Goal: Task Accomplishment & Management: Manage account settings

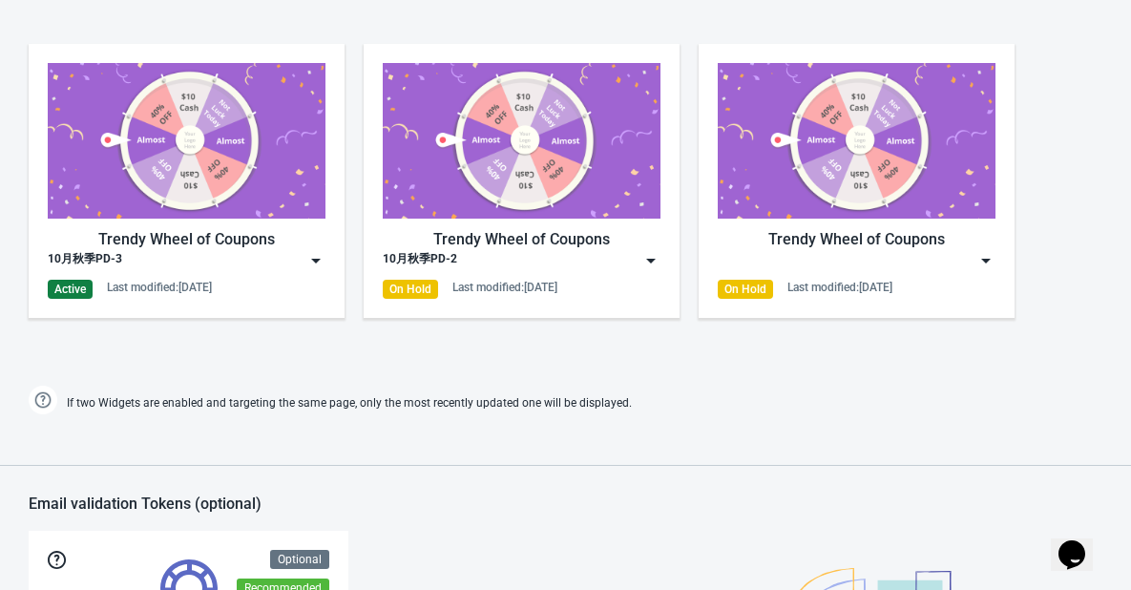
scroll to position [955, 0]
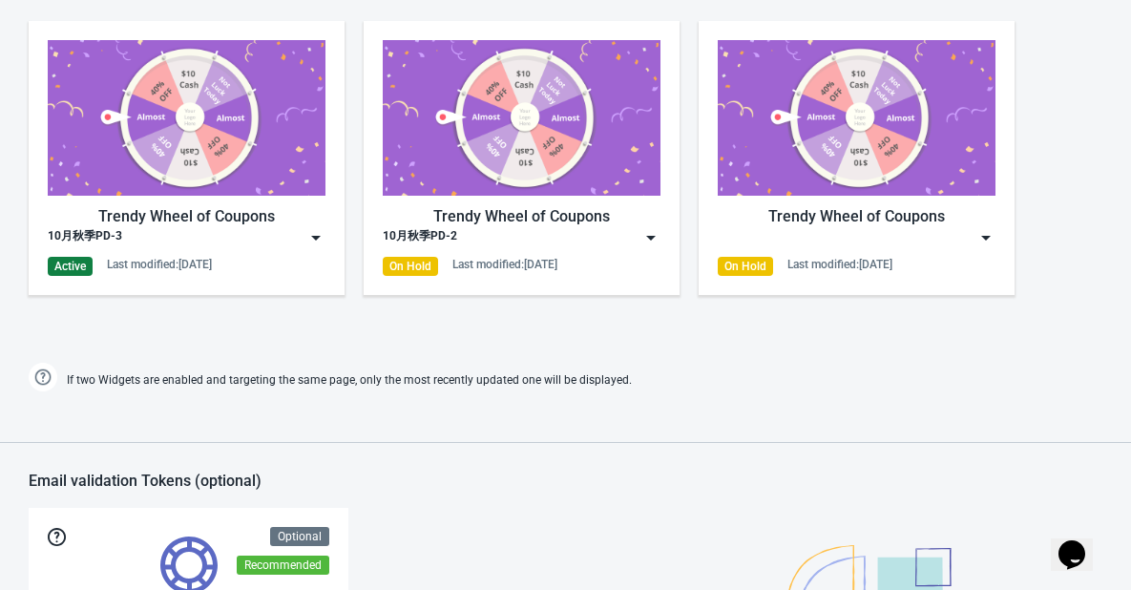
click at [315, 231] on img at bounding box center [315, 237] width 19 height 19
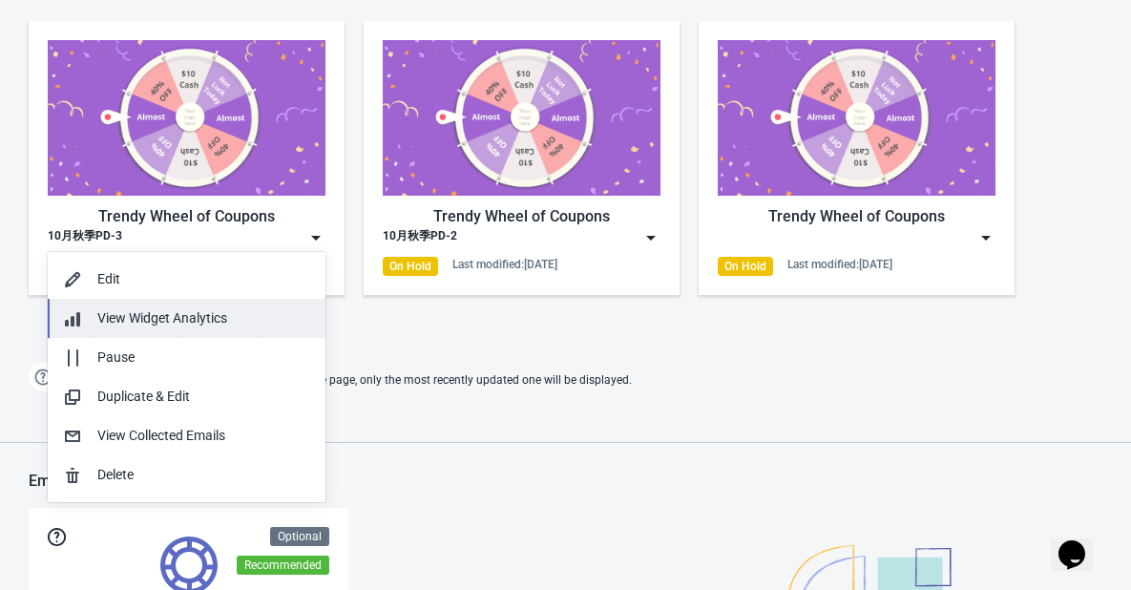
click at [204, 323] on span "View Widget Analytics" at bounding box center [162, 317] width 130 height 15
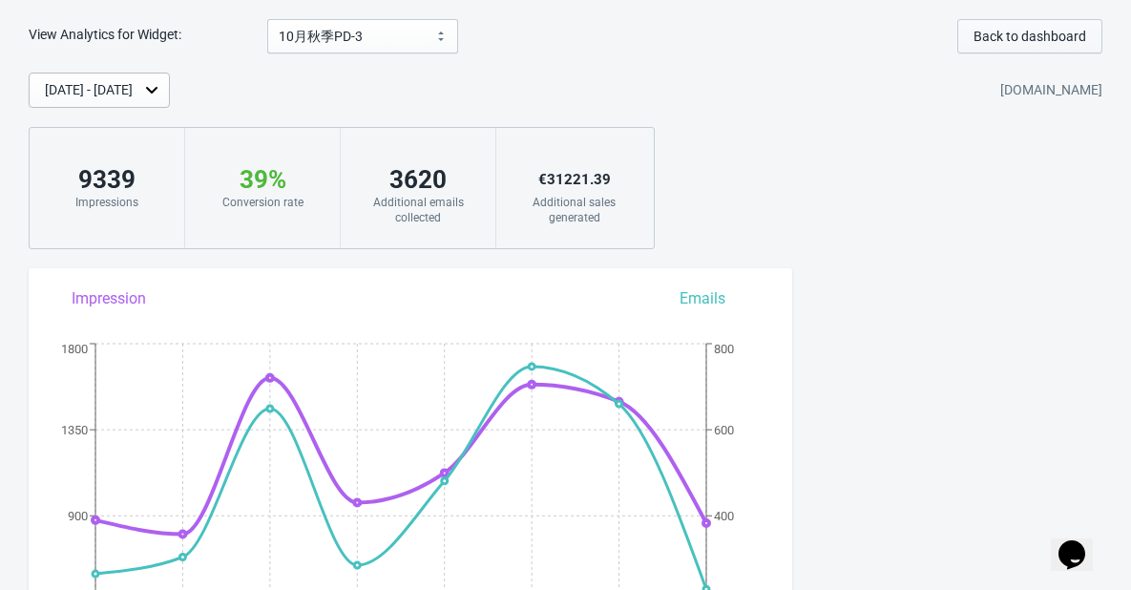
click at [1000, 34] on span "Back to dashboard" at bounding box center [1030, 36] width 113 height 15
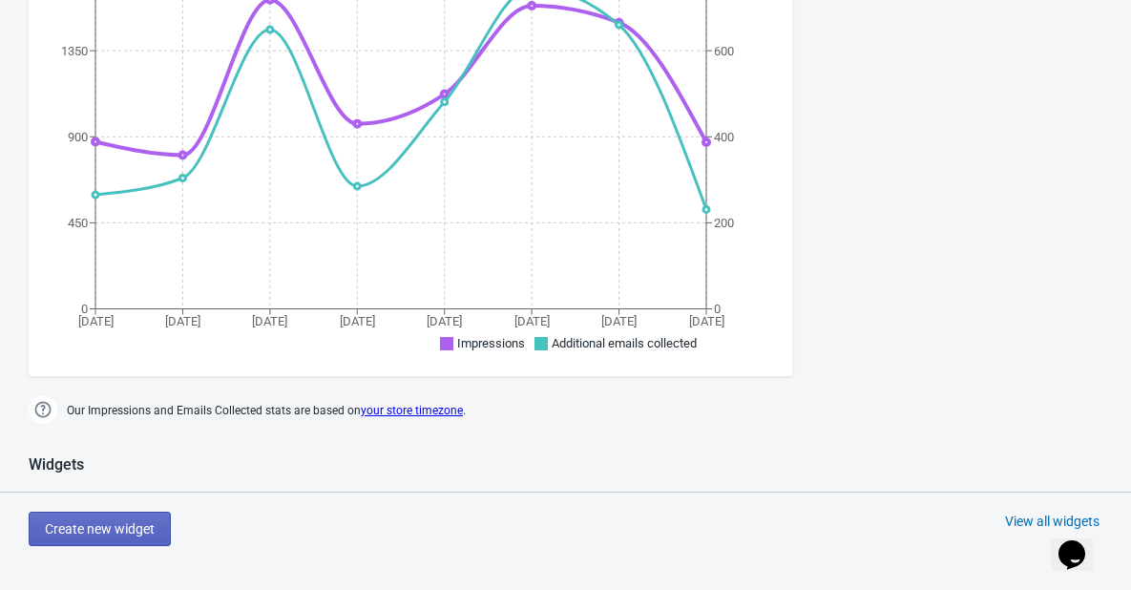
scroll to position [764, 0]
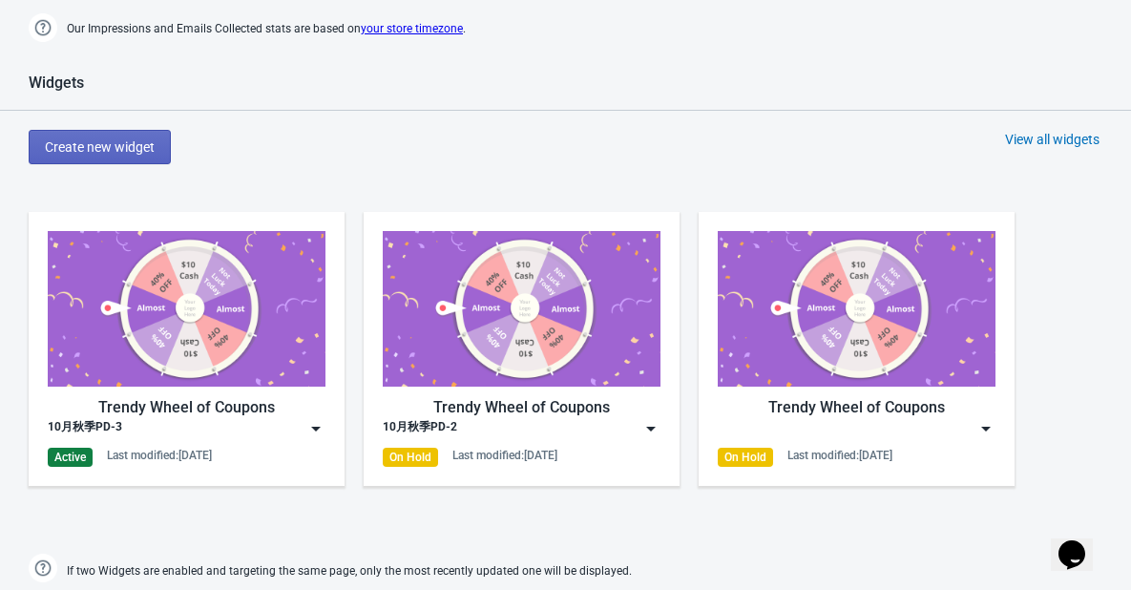
click at [315, 431] on img at bounding box center [315, 428] width 19 height 19
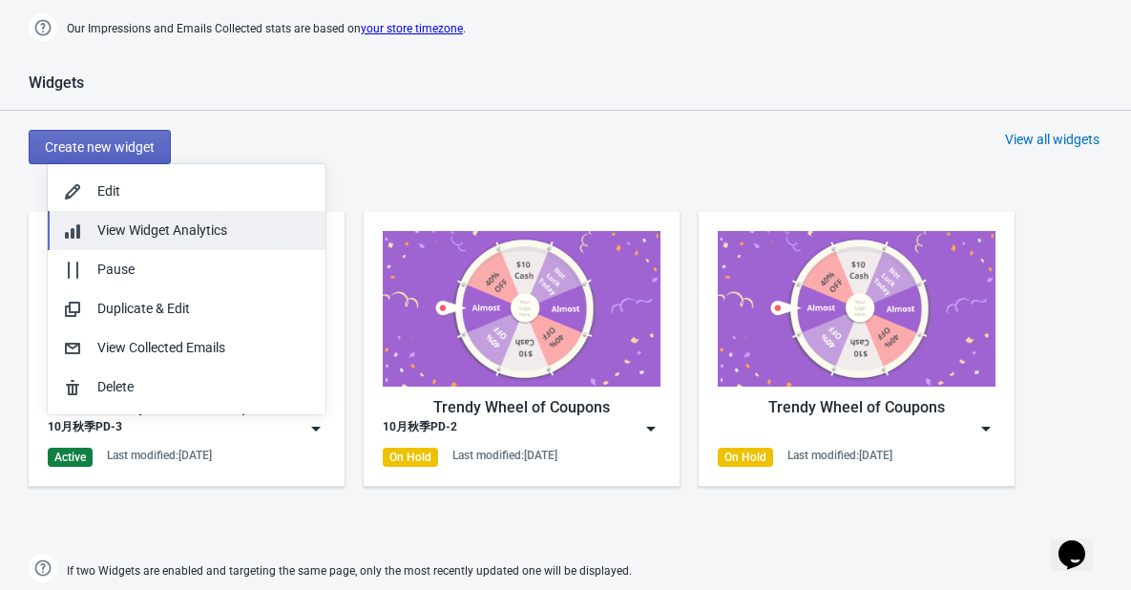
click at [235, 230] on div "View Widget Analytics" at bounding box center [203, 231] width 213 height 20
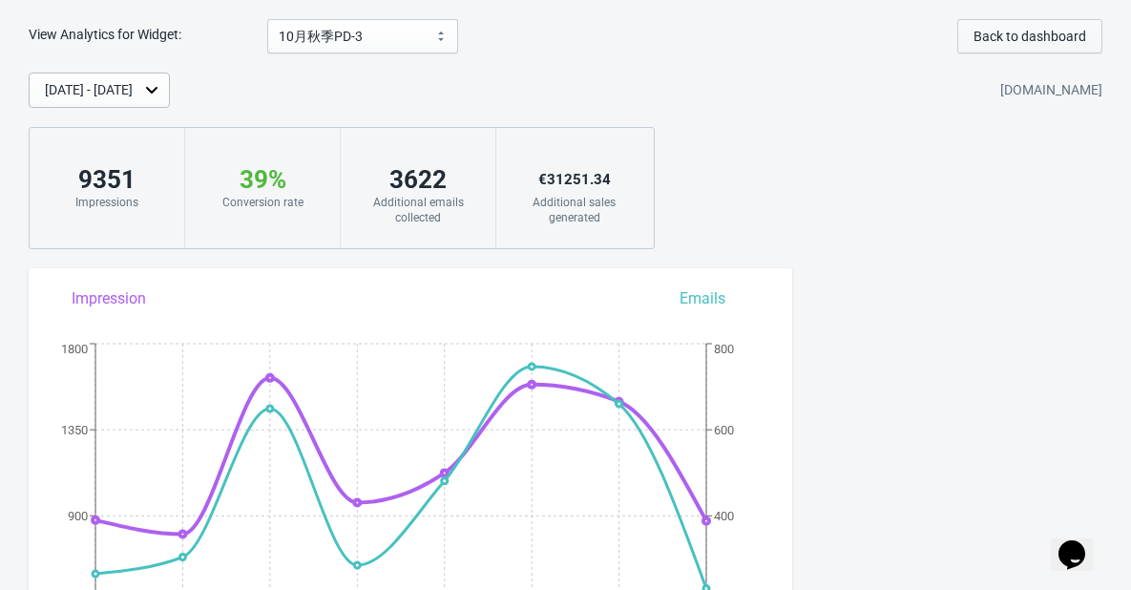
click at [1010, 46] on button "Back to dashboard" at bounding box center [1030, 36] width 145 height 34
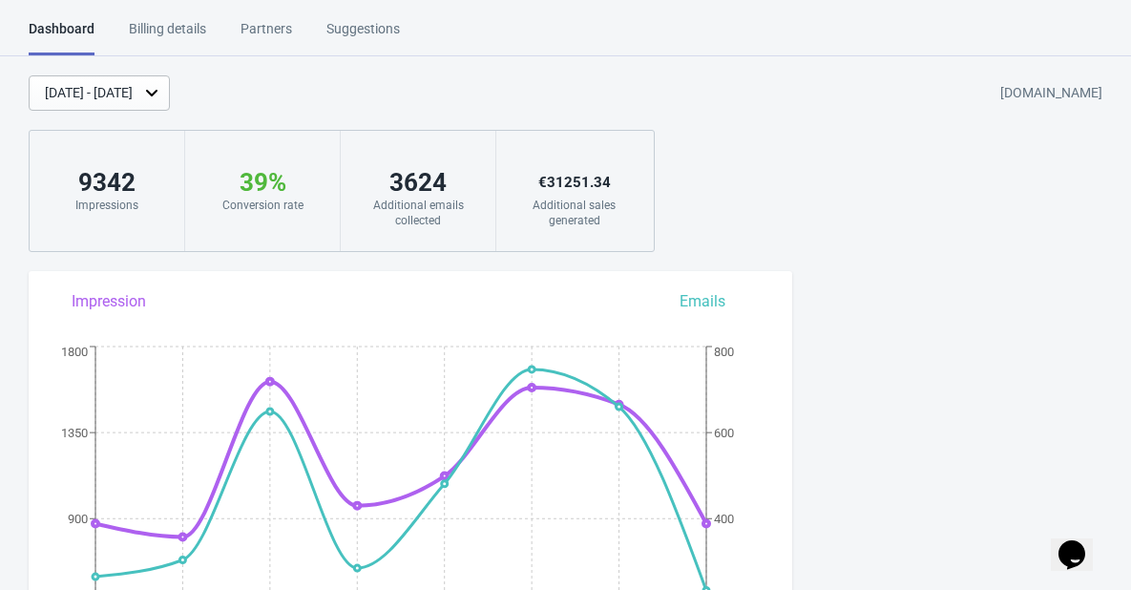
click at [362, 18] on html "Dashboard Billing details Partners Suggestions Dashboard Billing details Partne…" at bounding box center [565, 295] width 1131 height 590
click at [205, 33] on div "Billing details" at bounding box center [167, 35] width 77 height 33
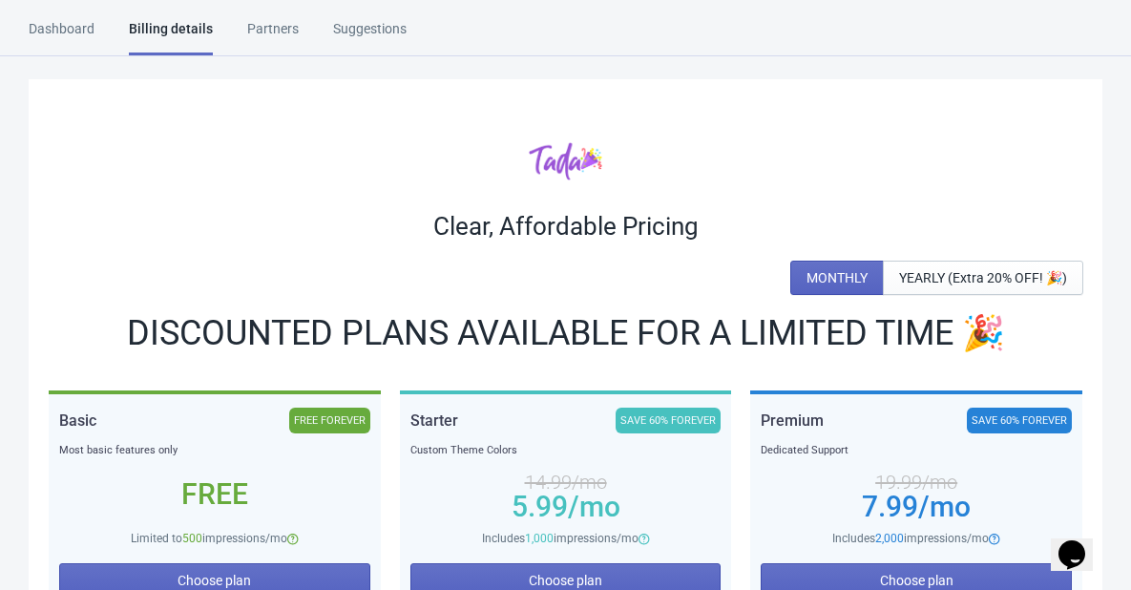
click at [64, 32] on div "Dashboard" at bounding box center [62, 35] width 66 height 33
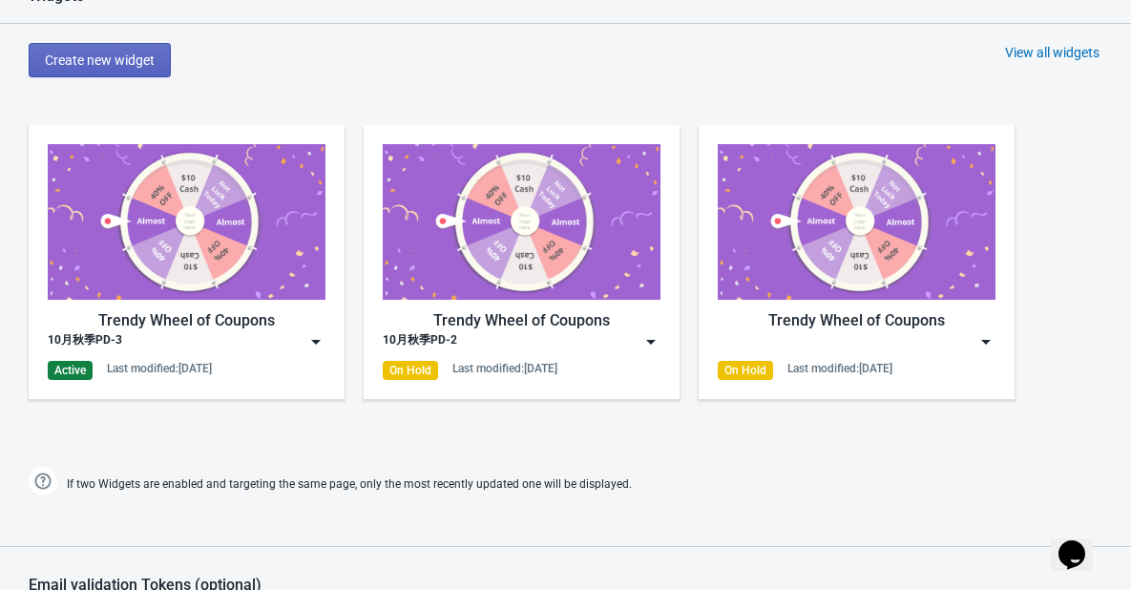
scroll to position [859, 0]
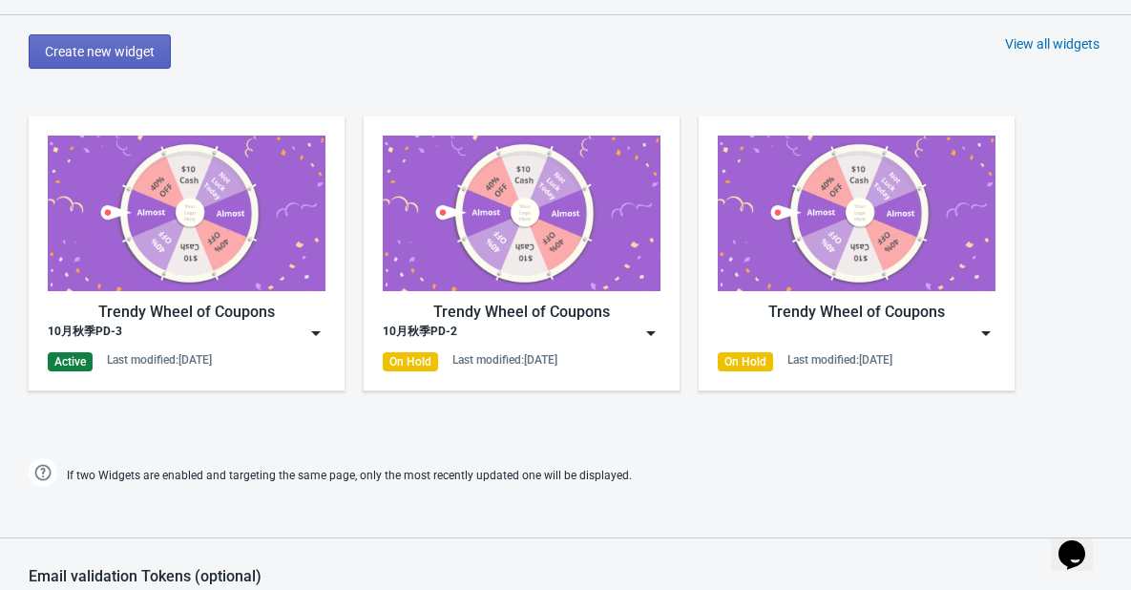
click at [315, 328] on img at bounding box center [315, 333] width 19 height 19
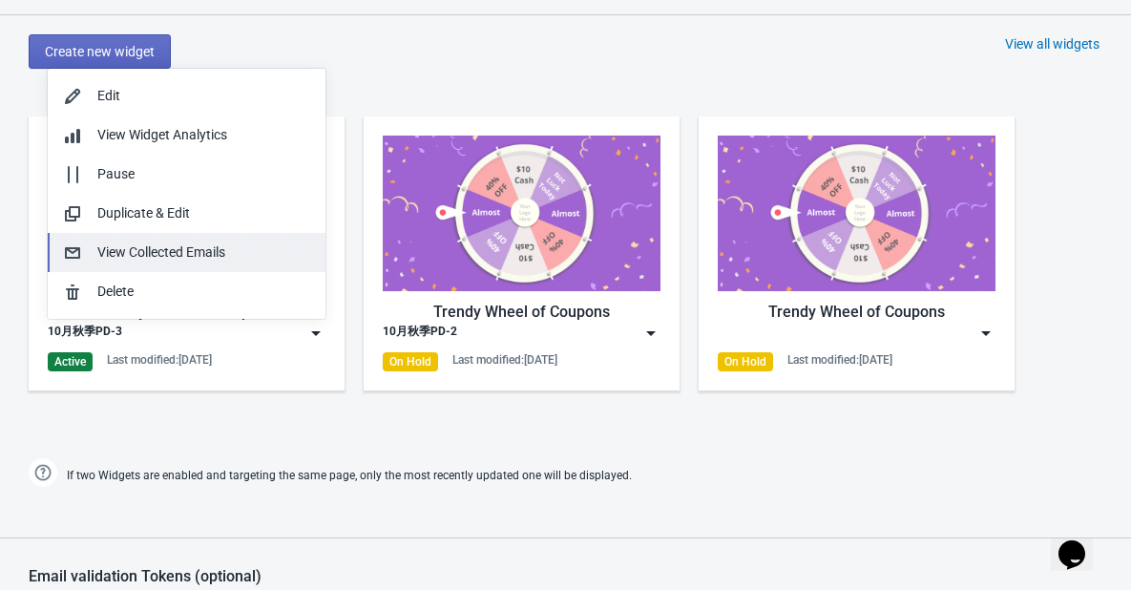
click at [230, 260] on div "View Collected Emails" at bounding box center [203, 252] width 213 height 20
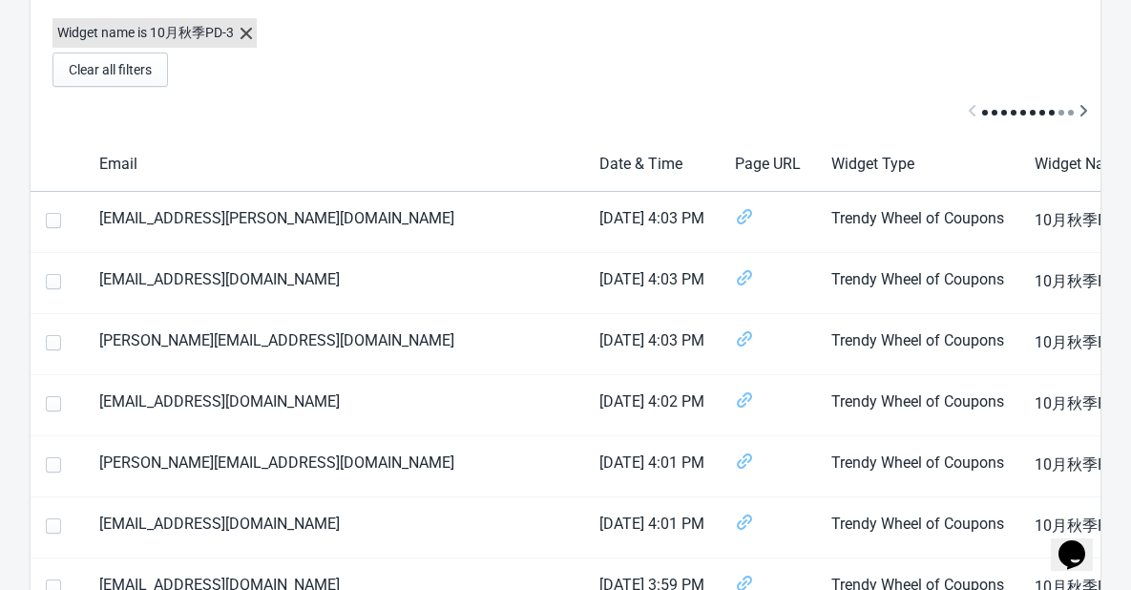
scroll to position [95, 0]
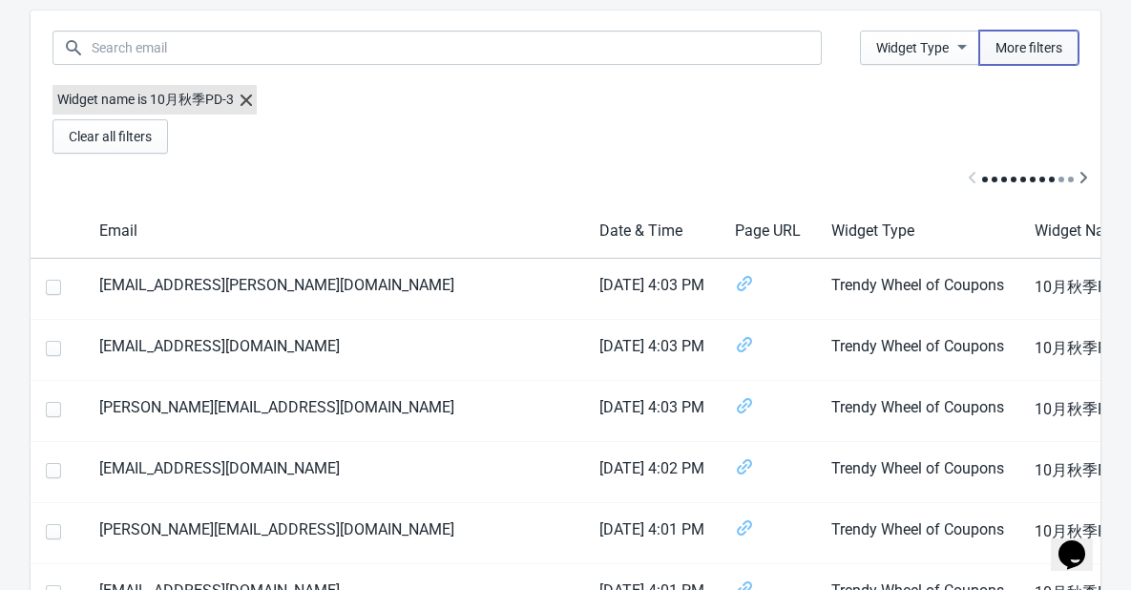
click at [1028, 56] on button "More filters" at bounding box center [1028, 48] width 99 height 34
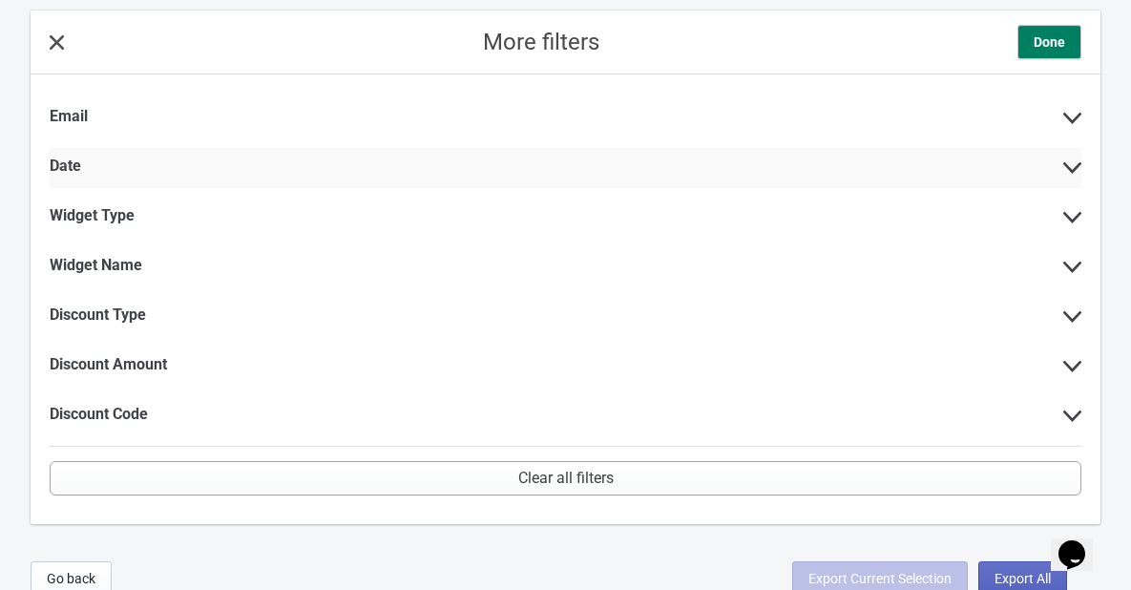
click at [1066, 166] on icon at bounding box center [1073, 167] width 18 height 11
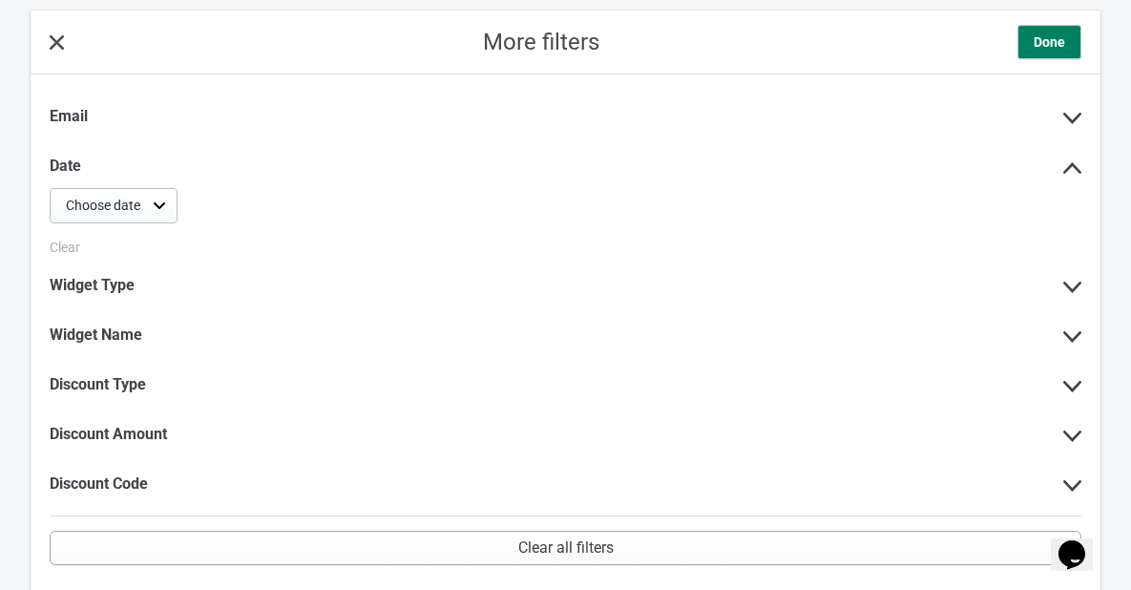
click at [112, 214] on div "Choose date" at bounding box center [103, 206] width 74 height 20
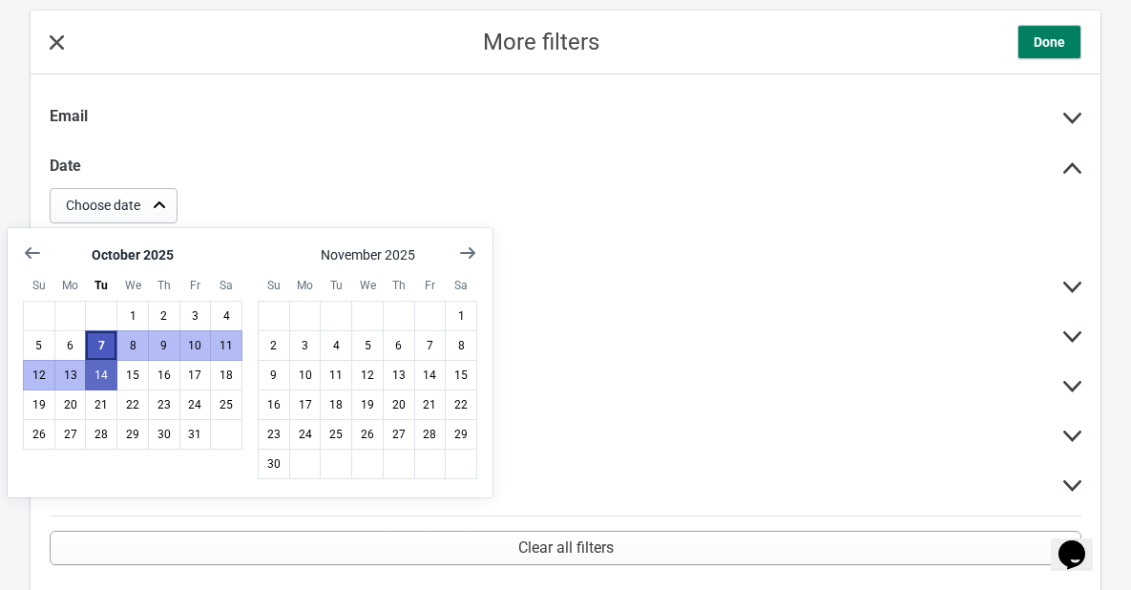
click at [102, 347] on button "7" at bounding box center [101, 345] width 32 height 31
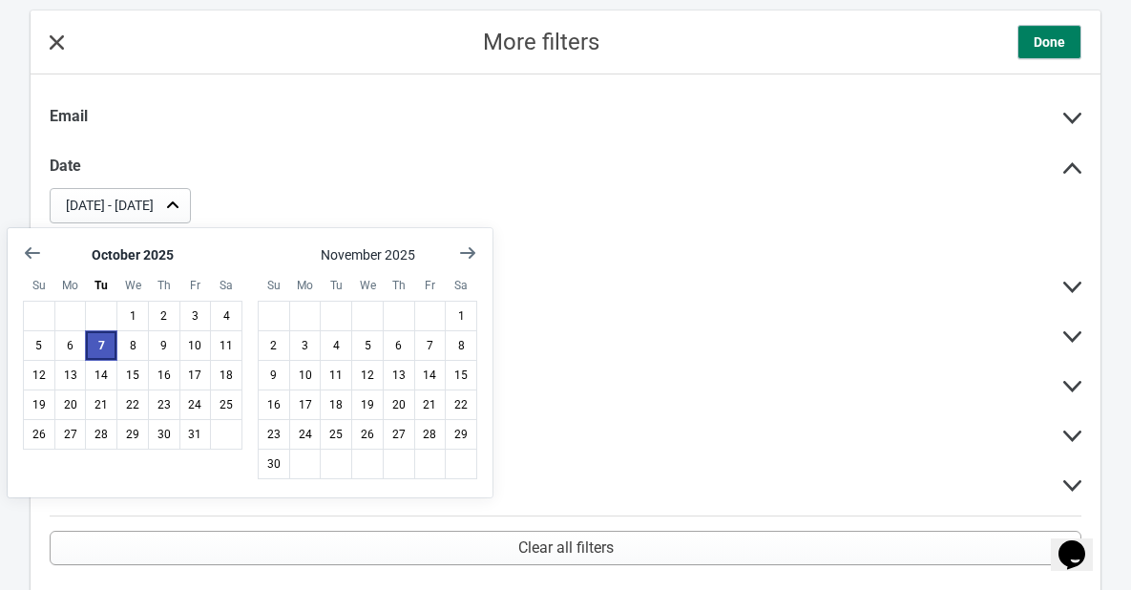
click at [102, 347] on button "7" at bounding box center [101, 345] width 32 height 31
click at [98, 343] on button "7" at bounding box center [101, 345] width 32 height 31
click at [318, 183] on div "Date" at bounding box center [566, 168] width 1032 height 40
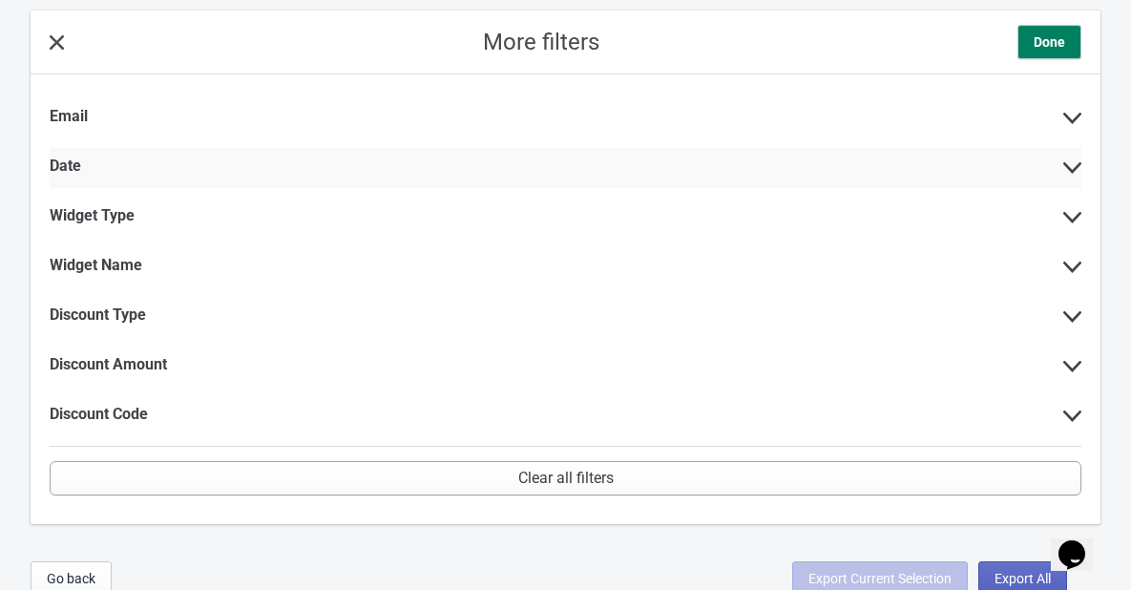
click at [609, 157] on div "Date" at bounding box center [566, 168] width 1032 height 40
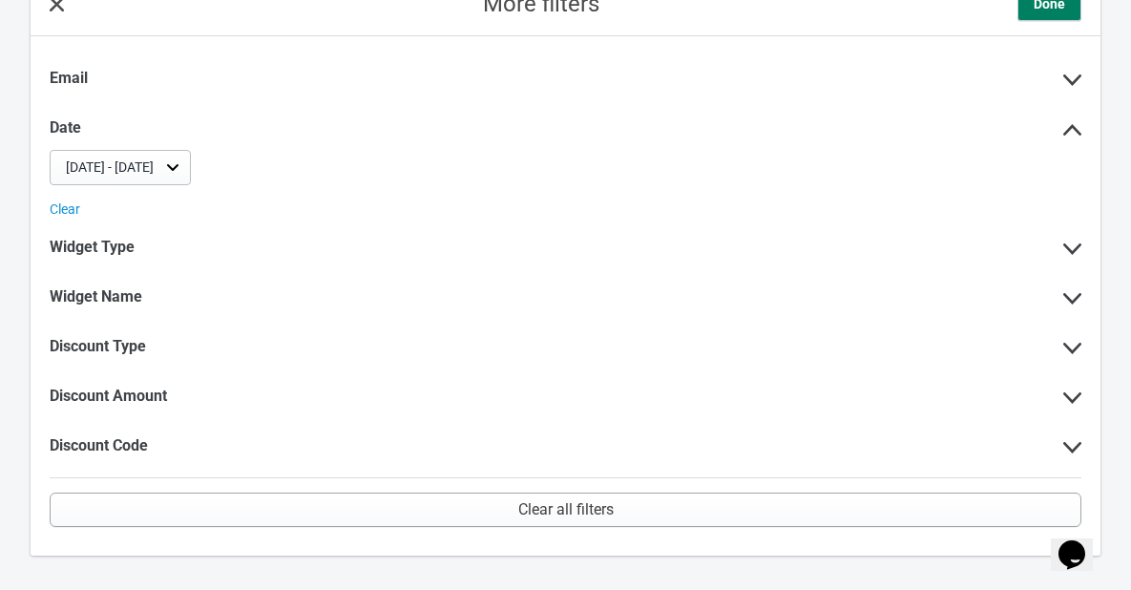
scroll to position [0, 0]
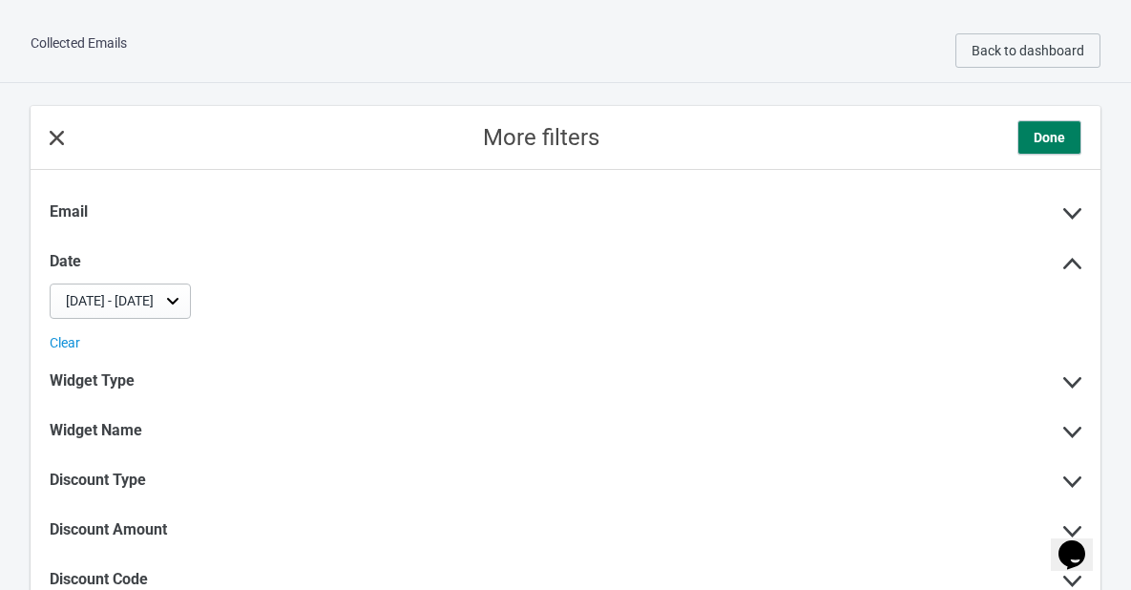
click at [1046, 131] on span "Done" at bounding box center [1050, 137] width 32 height 19
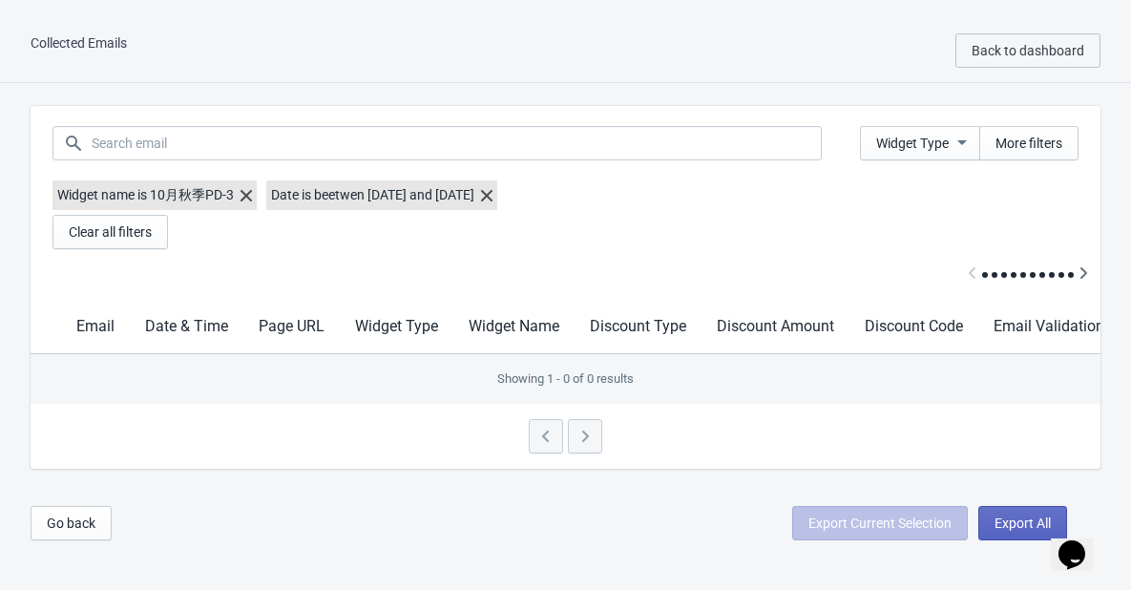
click at [369, 196] on label "Date is beetwen Oct 7, 2025 and Oct 7, 2025" at bounding box center [381, 195] width 231 height 30
click at [493, 194] on icon at bounding box center [486, 195] width 11 height 11
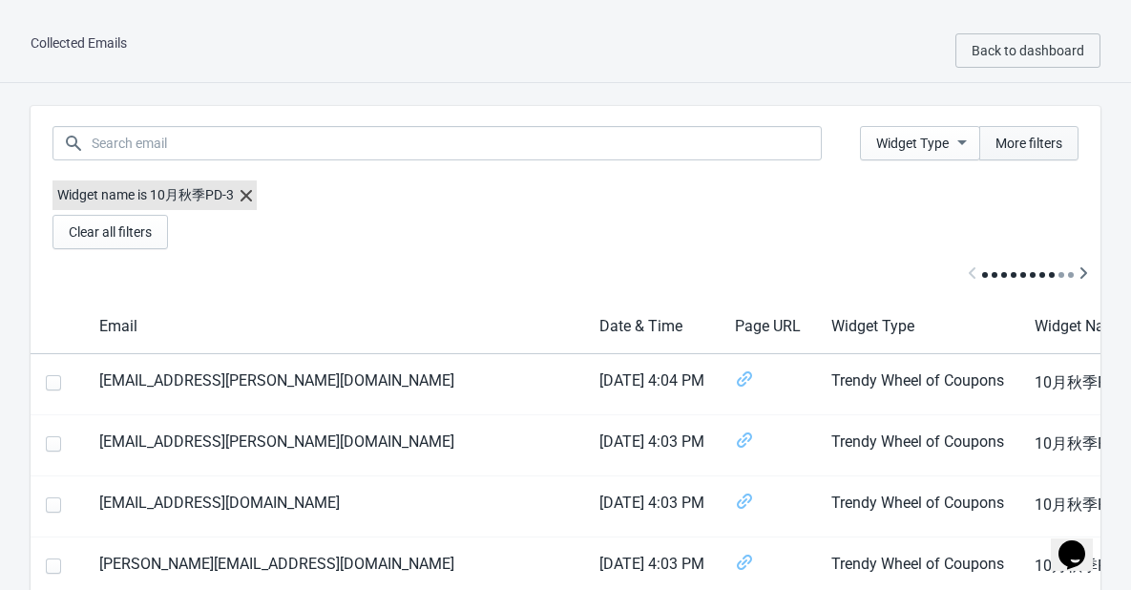
click at [1039, 142] on span "More filters" at bounding box center [1029, 143] width 67 height 15
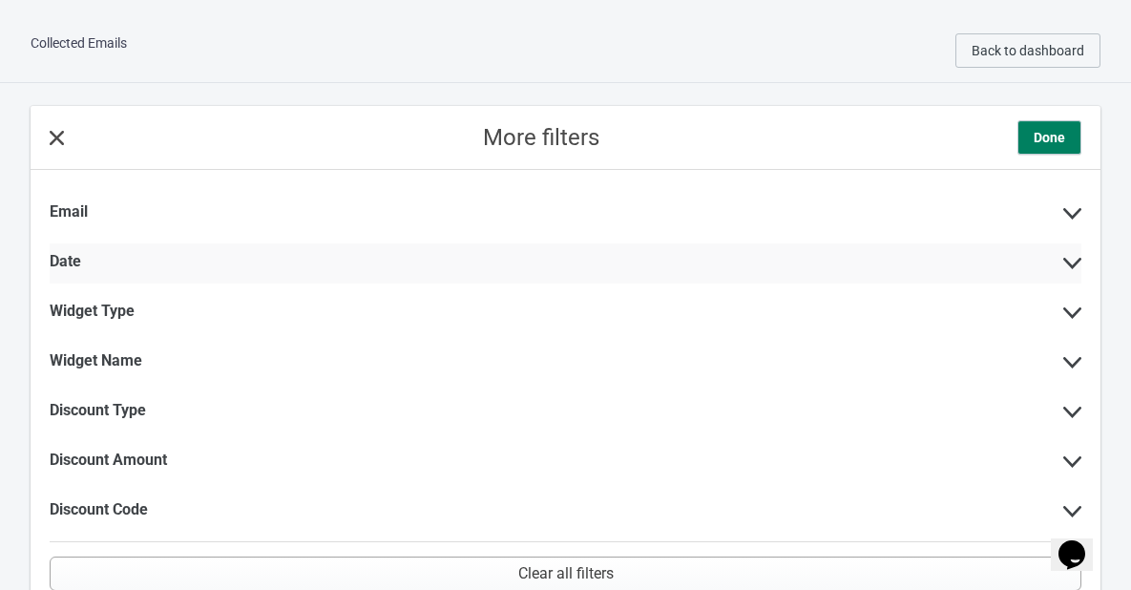
click at [132, 256] on div "Date" at bounding box center [566, 263] width 1032 height 40
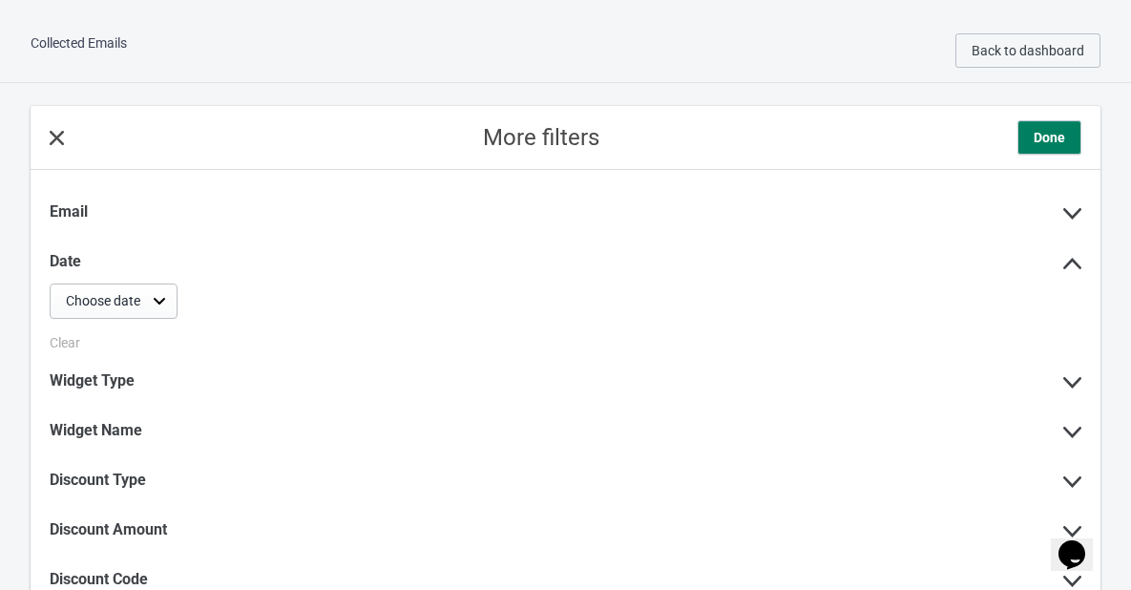
click at [144, 296] on div "Choose date" at bounding box center [114, 301] width 128 height 35
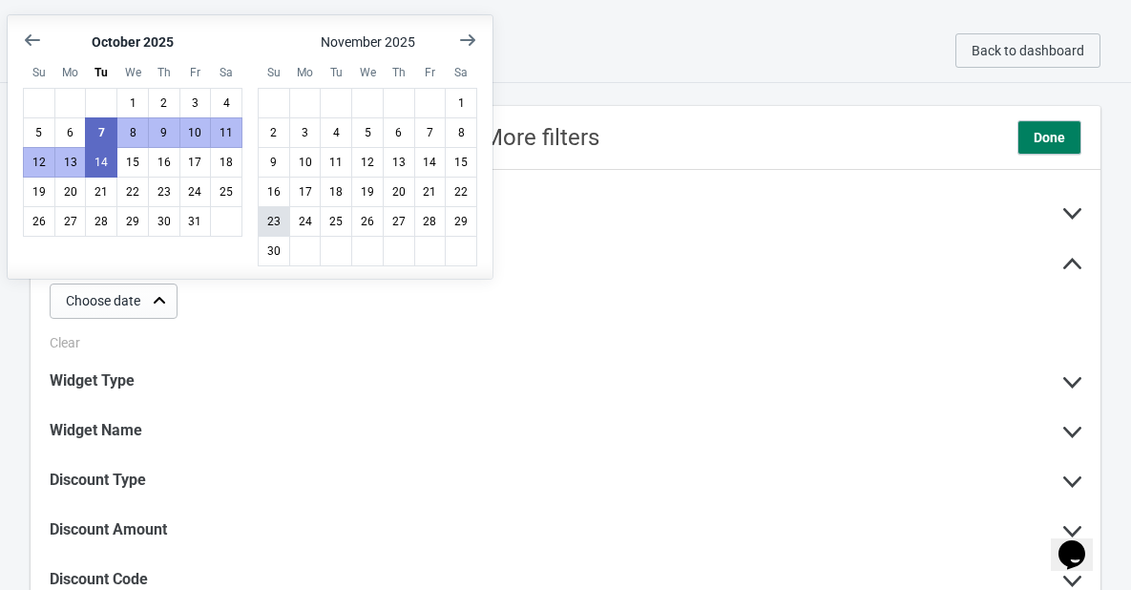
scroll to position [1, 0]
click at [68, 130] on button "6" at bounding box center [70, 131] width 32 height 31
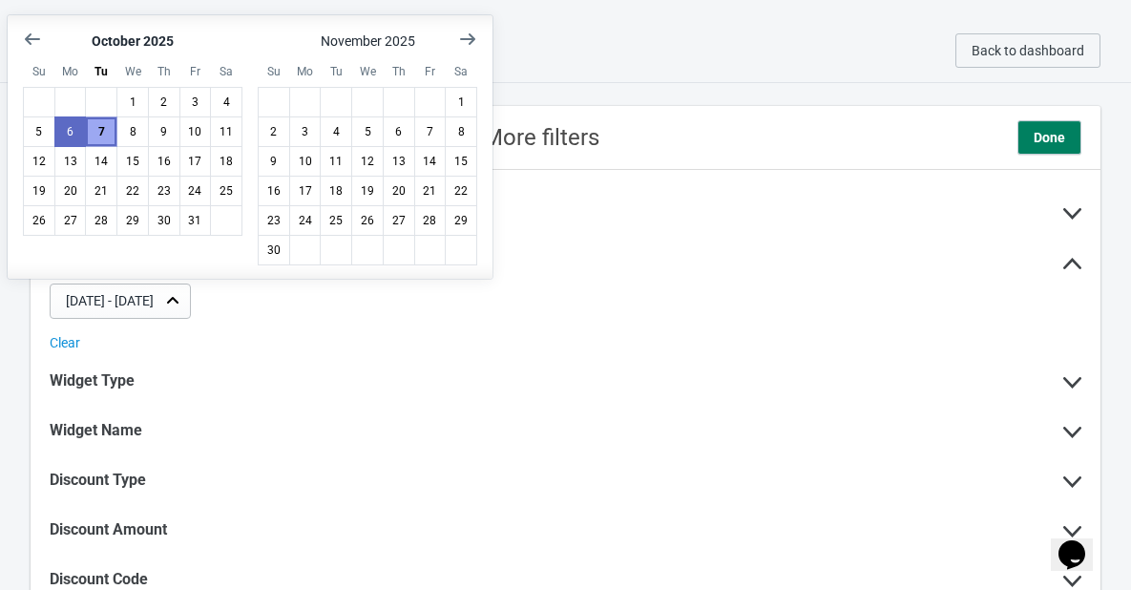
click at [97, 132] on button "7" at bounding box center [101, 131] width 32 height 31
click at [1047, 142] on span "Done" at bounding box center [1050, 137] width 32 height 19
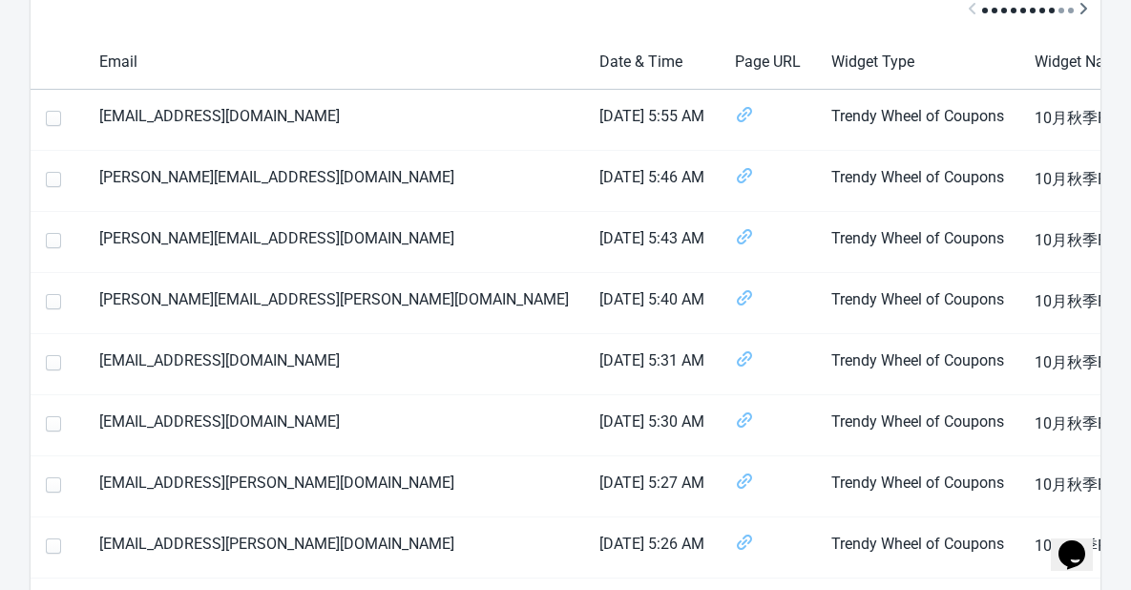
scroll to position [0, 0]
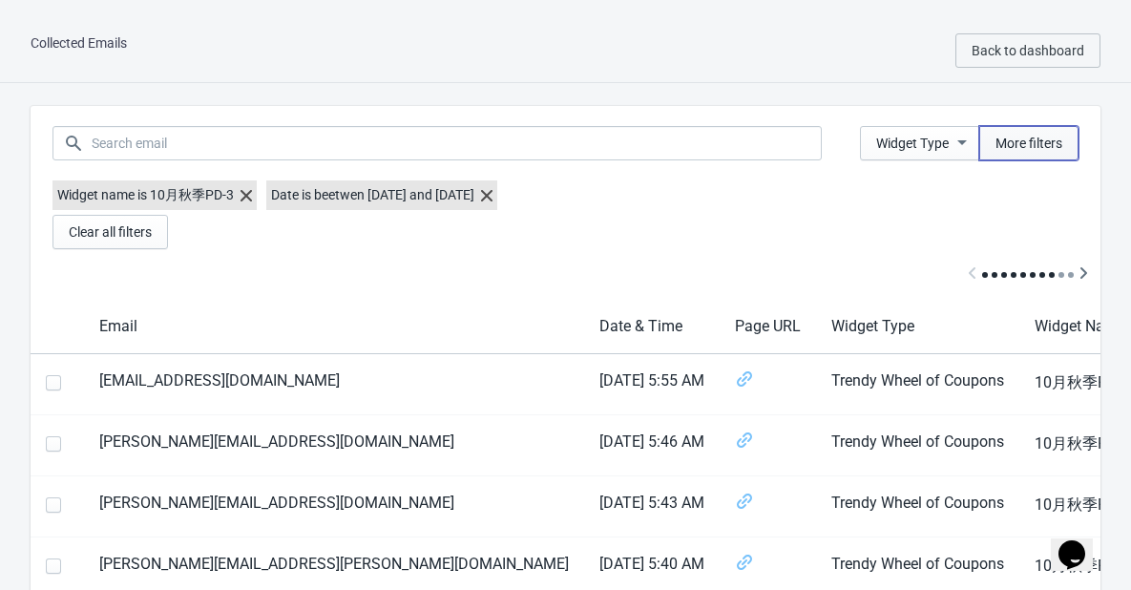
click at [1022, 144] on span "More filters" at bounding box center [1029, 143] width 67 height 15
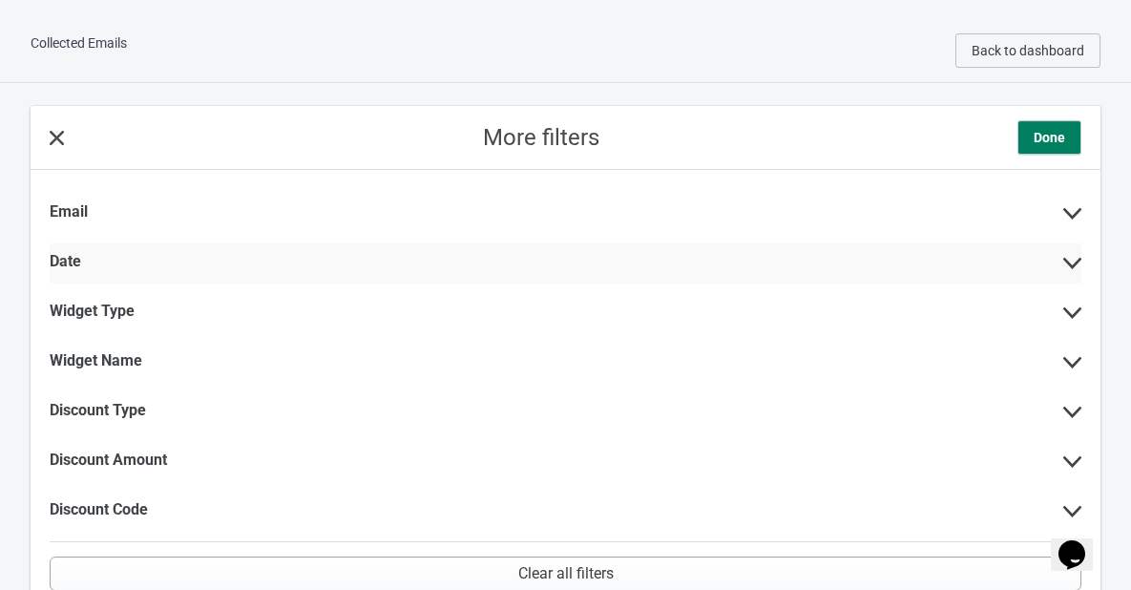
click at [218, 253] on div "Date" at bounding box center [566, 263] width 1032 height 40
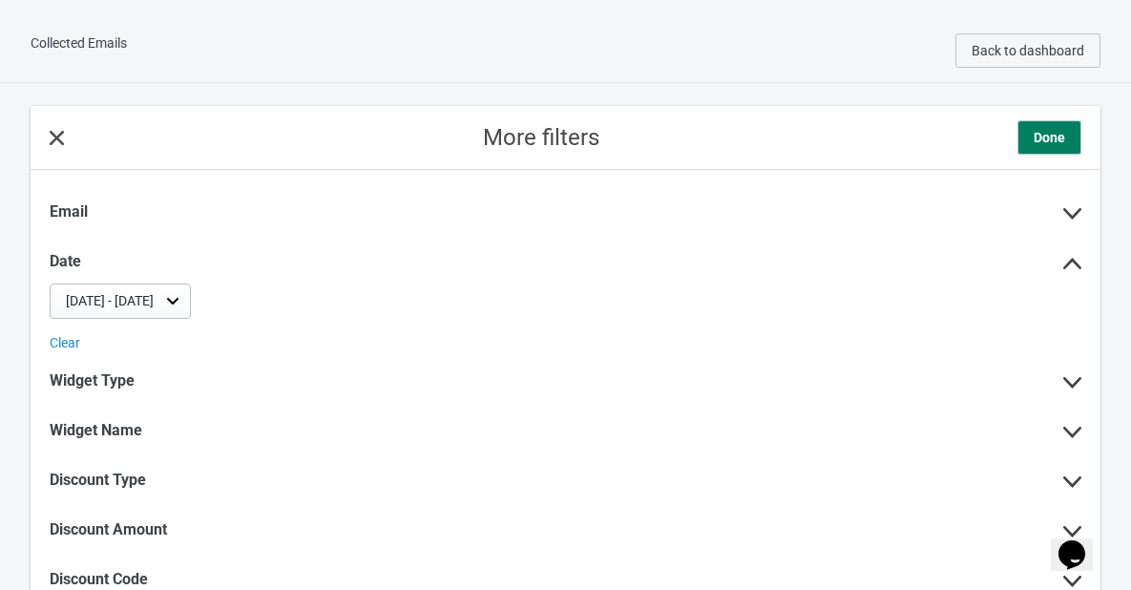
click at [154, 298] on div "Oct 6, 2025 - Oct 7, 2025" at bounding box center [110, 301] width 88 height 20
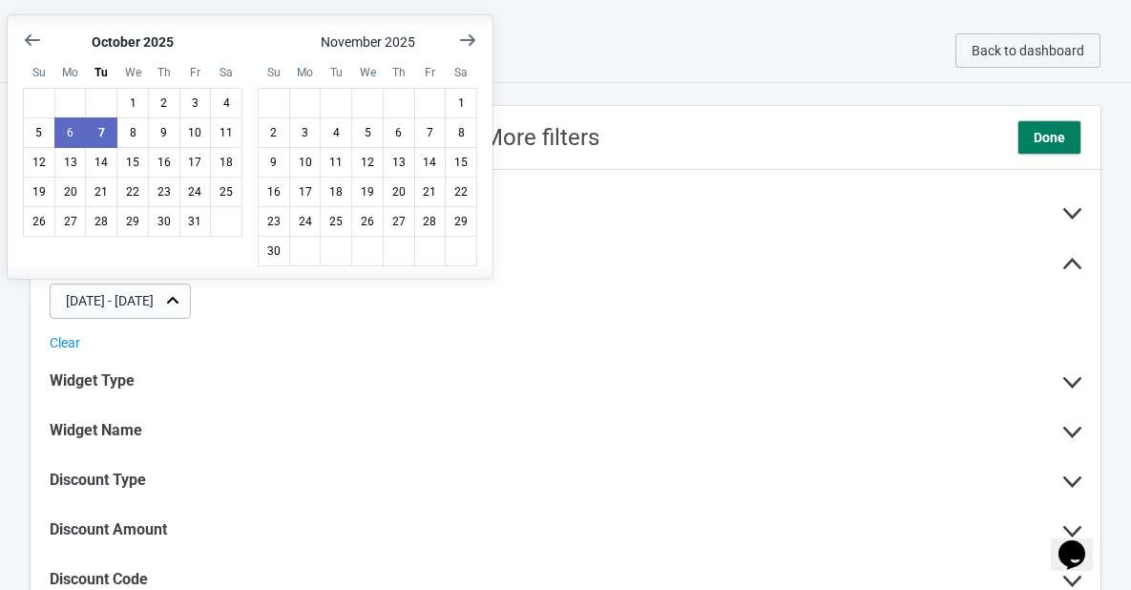
scroll to position [1, 0]
click at [221, 97] on button "4" at bounding box center [226, 102] width 32 height 31
click at [34, 130] on button "5" at bounding box center [39, 131] width 32 height 31
click at [1036, 133] on span "Done" at bounding box center [1050, 137] width 32 height 19
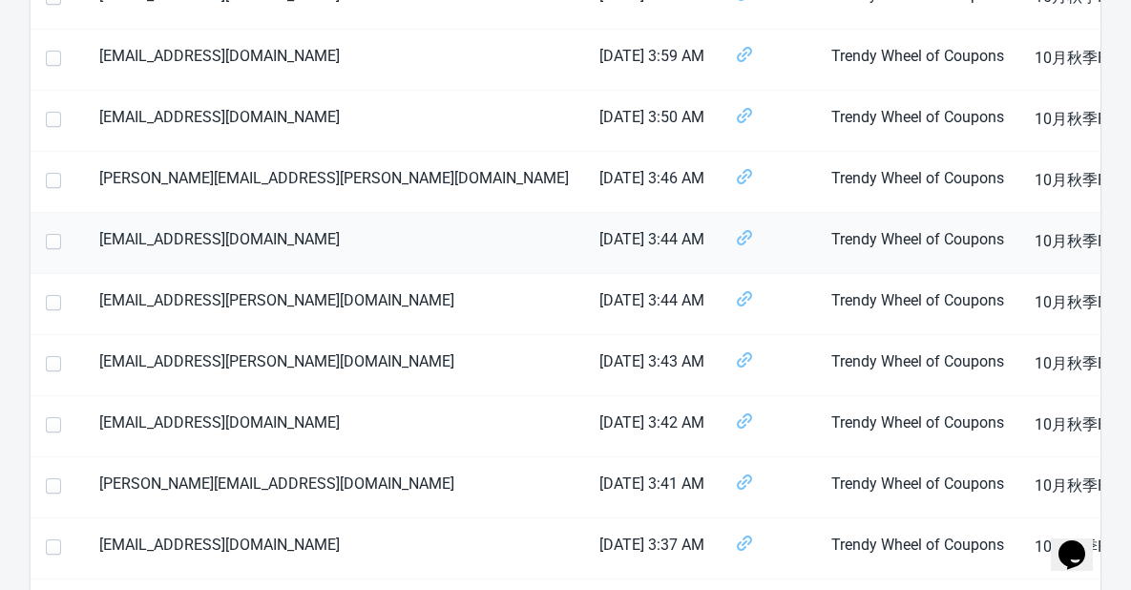
scroll to position [3033, 0]
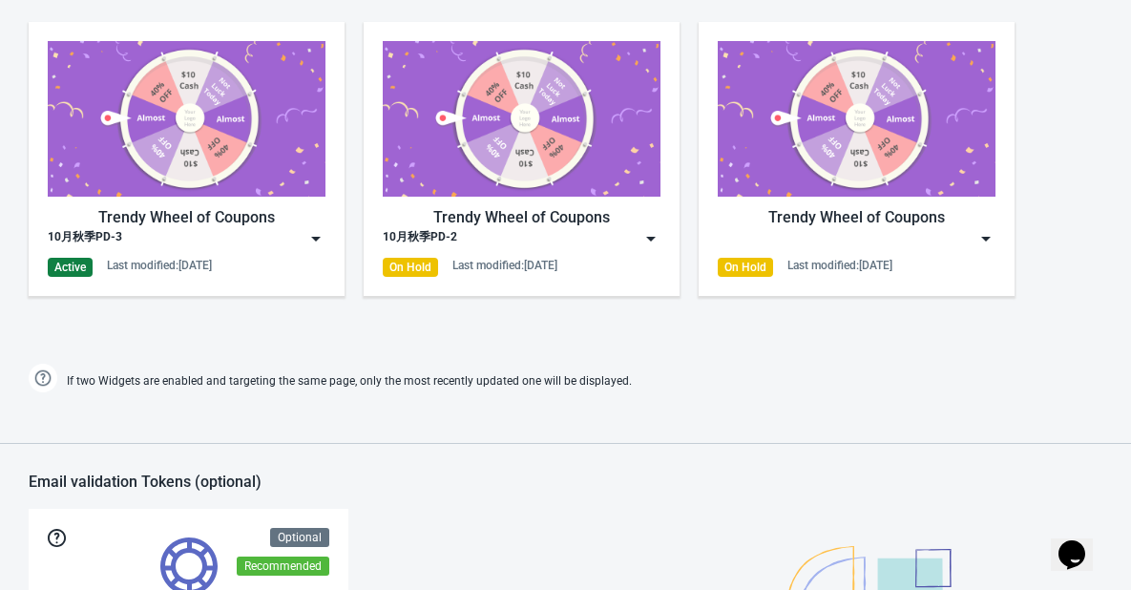
scroll to position [1050, 0]
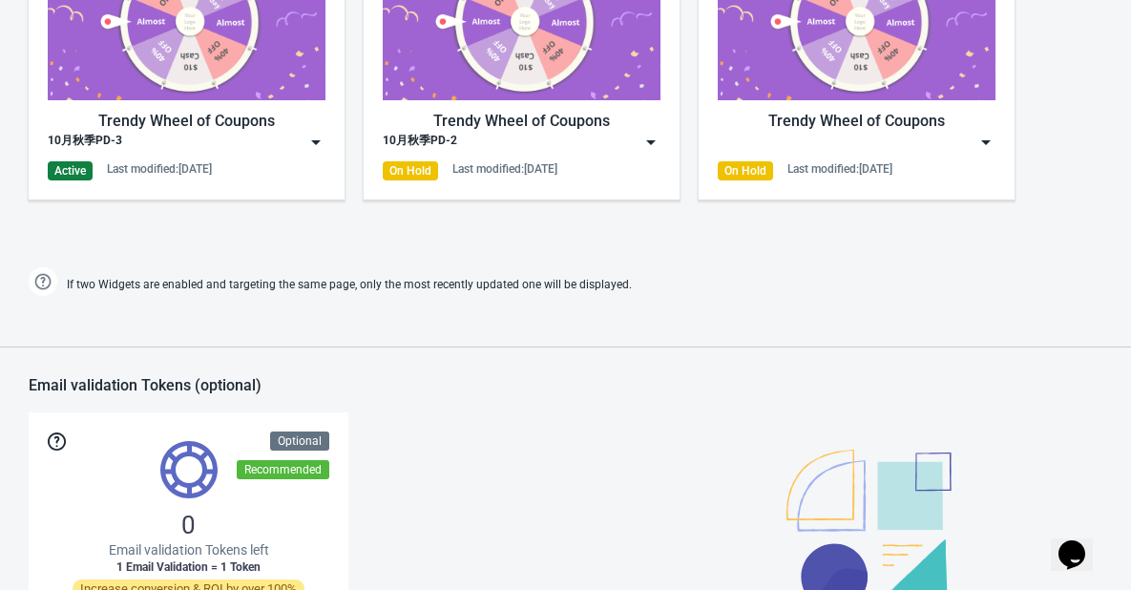
click at [319, 139] on img at bounding box center [315, 142] width 19 height 19
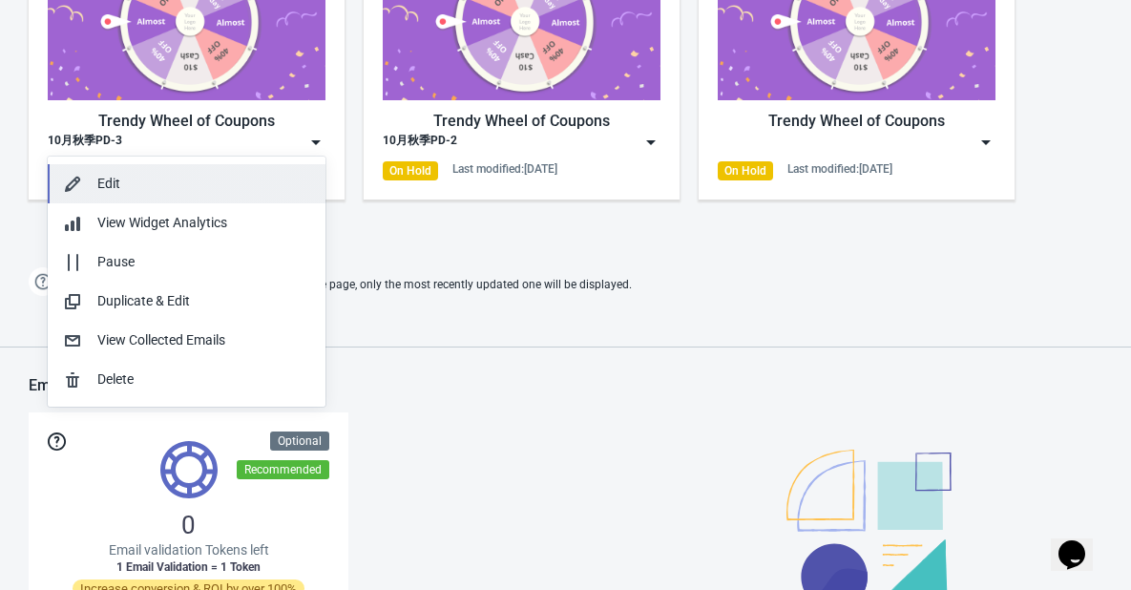
click at [200, 186] on div "Edit" at bounding box center [203, 184] width 213 height 20
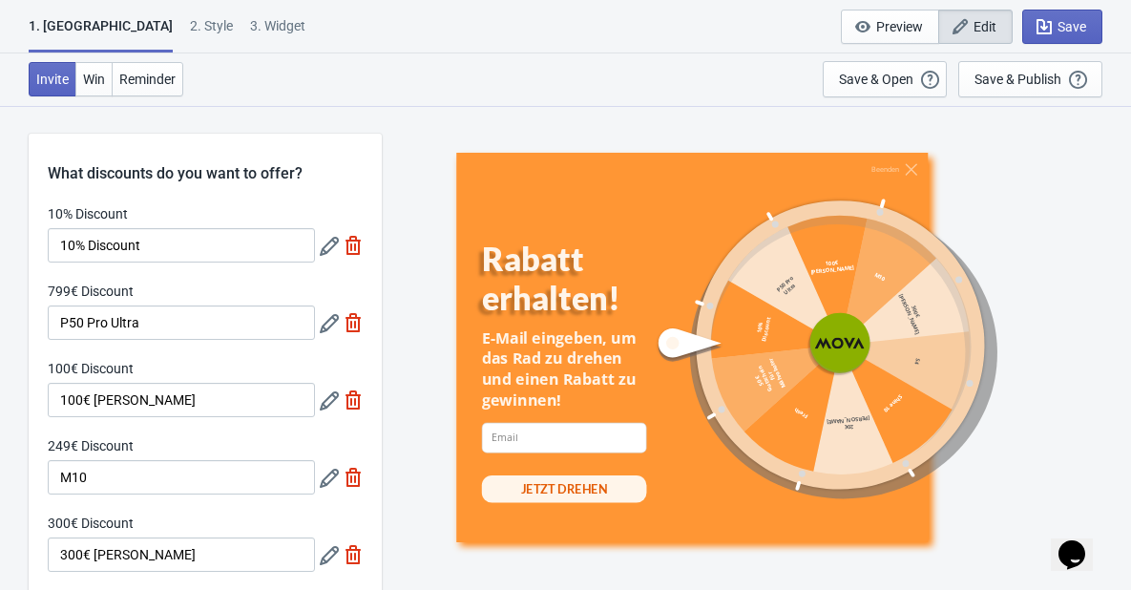
click at [326, 245] on icon at bounding box center [329, 246] width 19 height 19
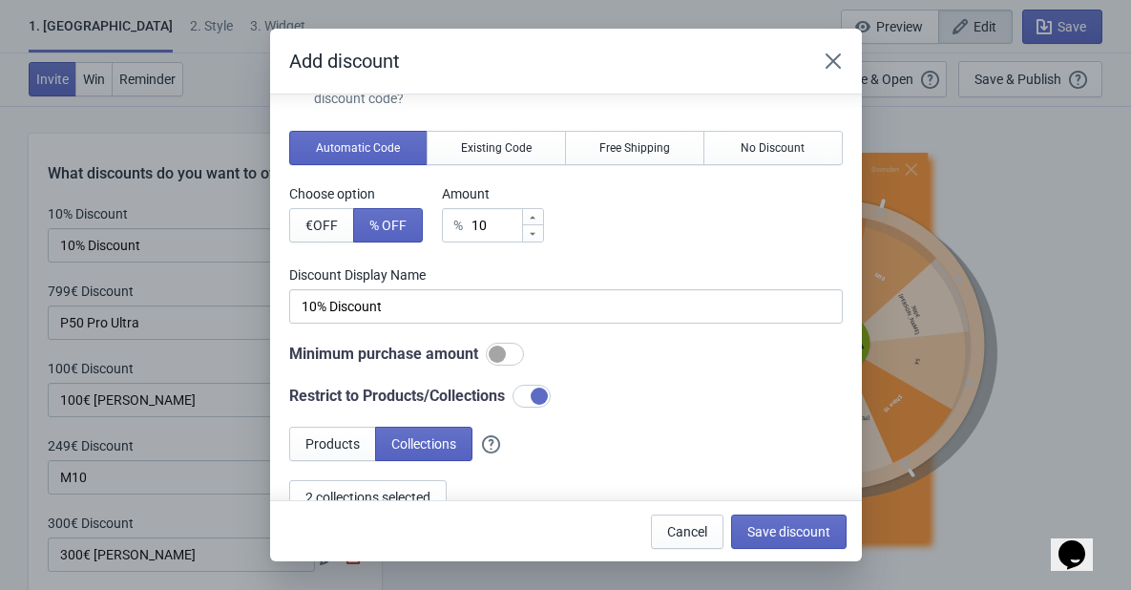
scroll to position [95, 0]
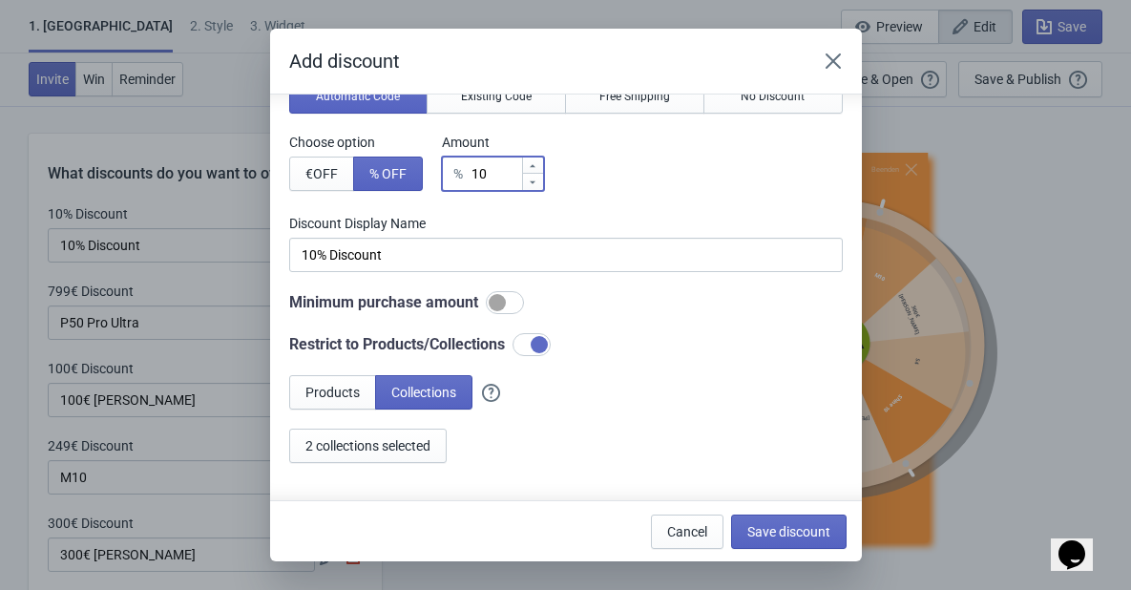
click at [493, 169] on input "10" at bounding box center [496, 174] width 51 height 34
click at [471, 176] on div "% 10" at bounding box center [493, 174] width 102 height 34
type input "50"
type input "50% Discount"
type input "50"
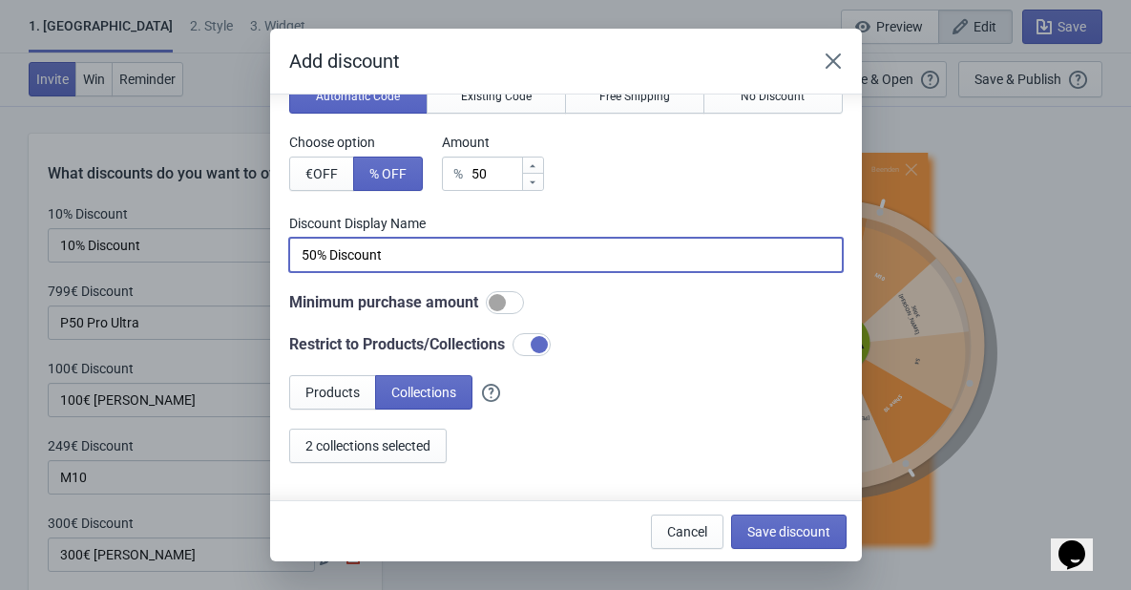
click at [452, 258] on input "50% Discount" at bounding box center [566, 255] width 554 height 34
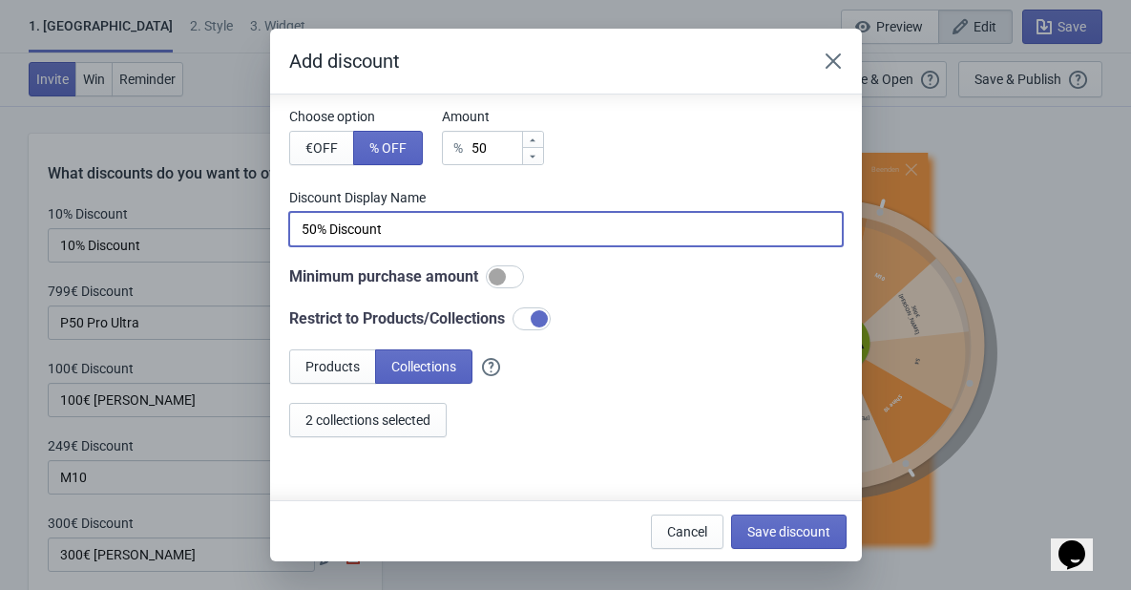
scroll to position [185, 0]
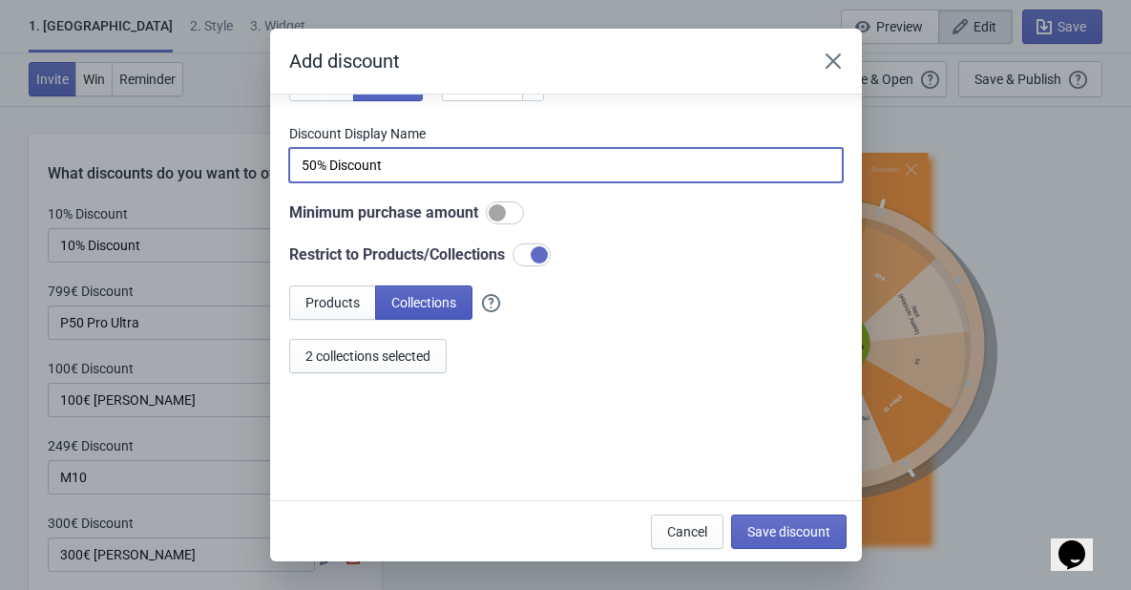
click at [423, 300] on span "Collections" at bounding box center [423, 302] width 65 height 15
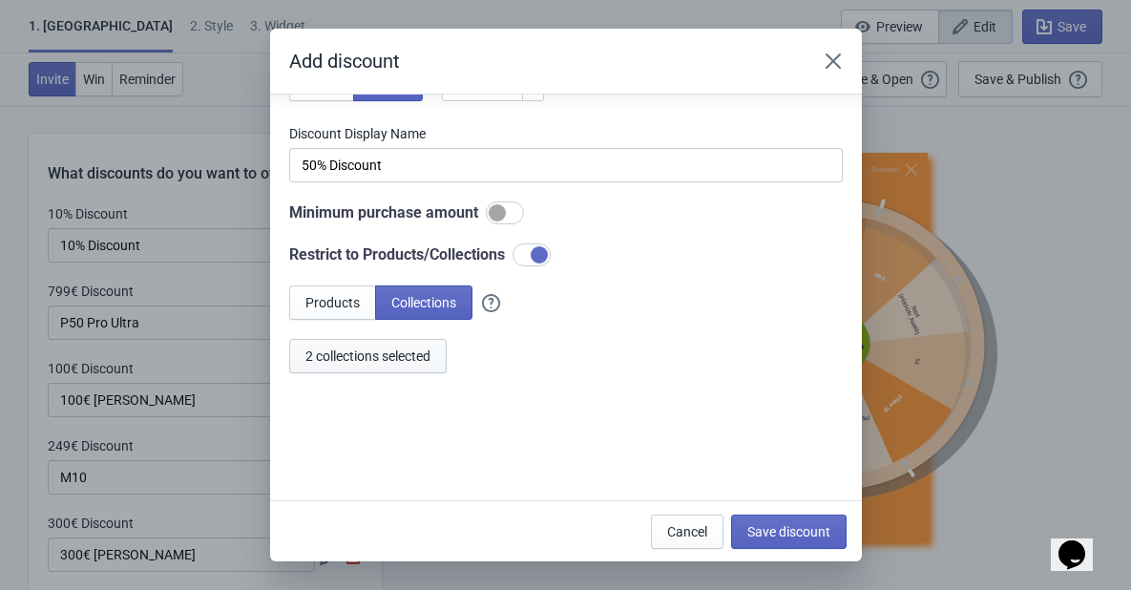
click at [388, 360] on span "2 collections selected" at bounding box center [367, 355] width 125 height 15
click at [764, 534] on span "Save discount" at bounding box center [789, 531] width 83 height 15
type input "50% Discount"
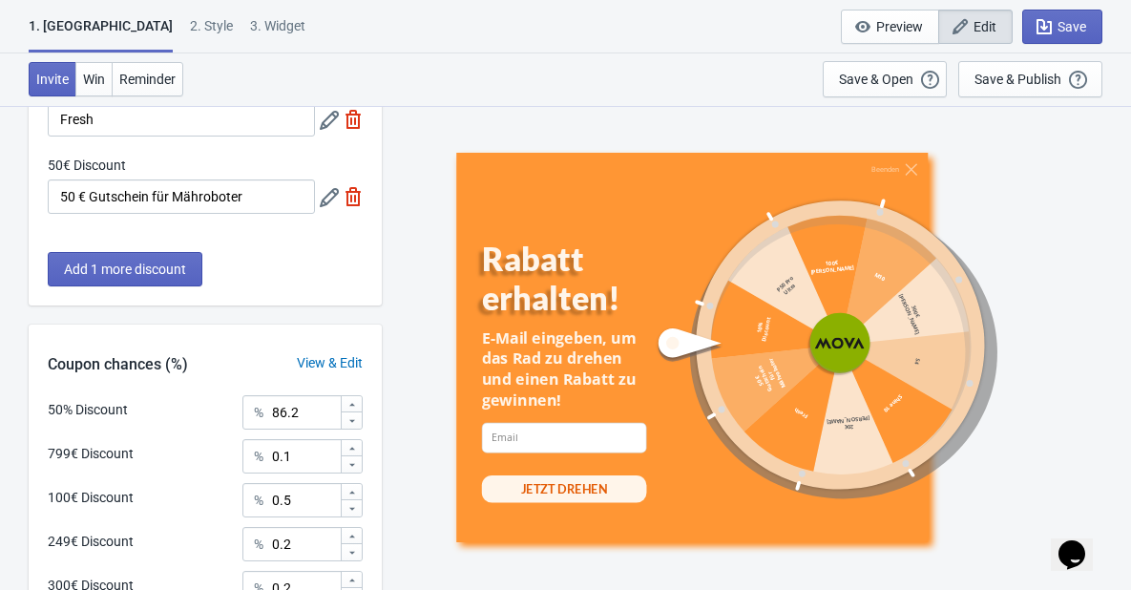
scroll to position [668, 0]
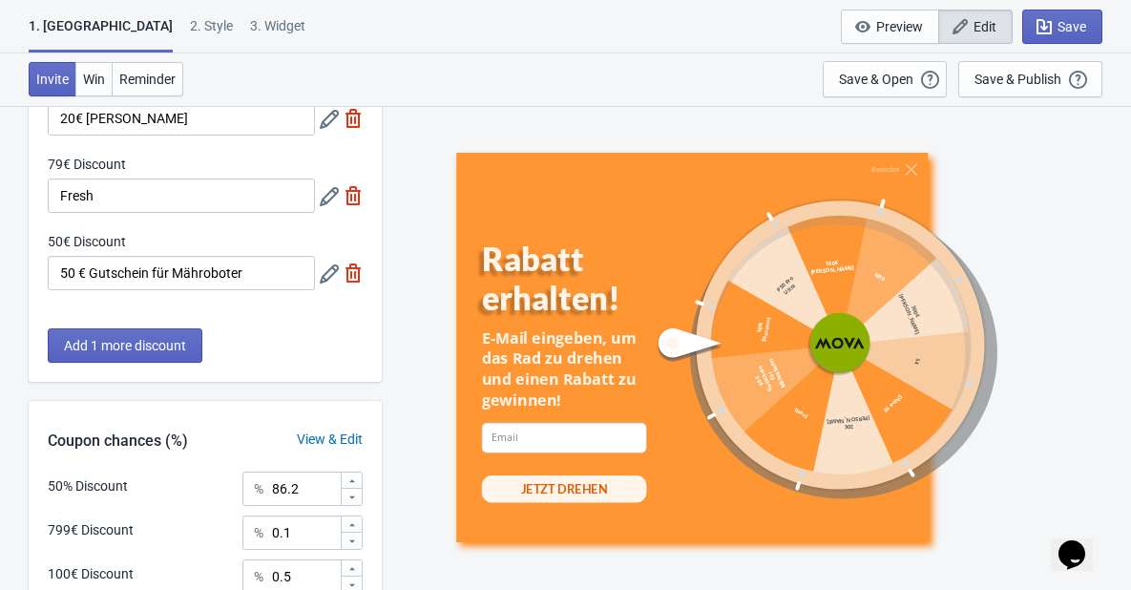
click at [324, 281] on icon at bounding box center [329, 273] width 19 height 19
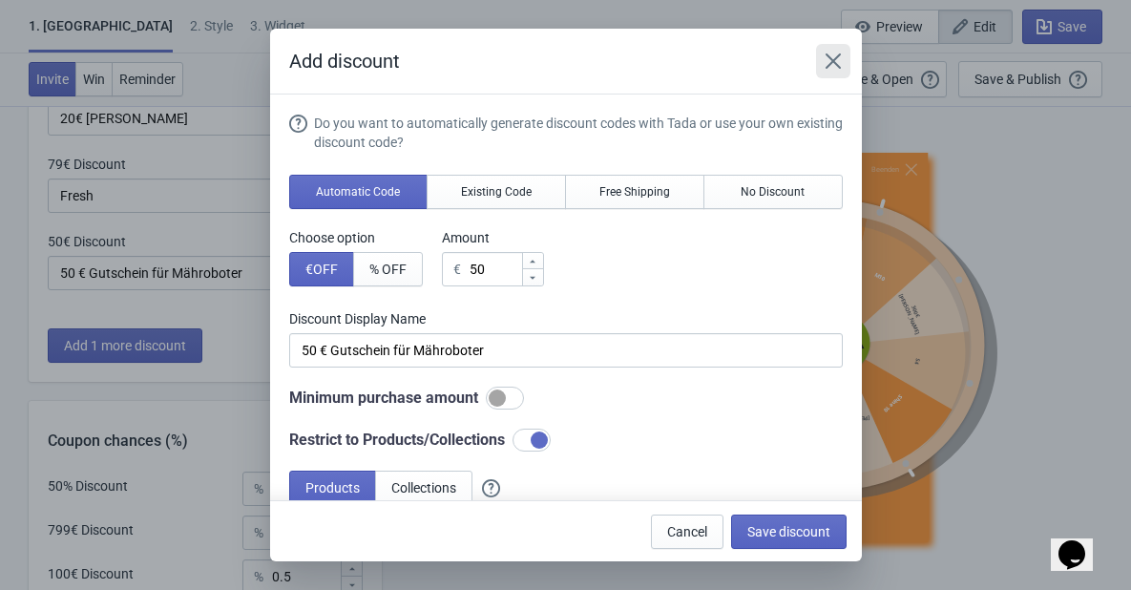
click at [832, 62] on icon "Close" at bounding box center [832, 60] width 15 height 15
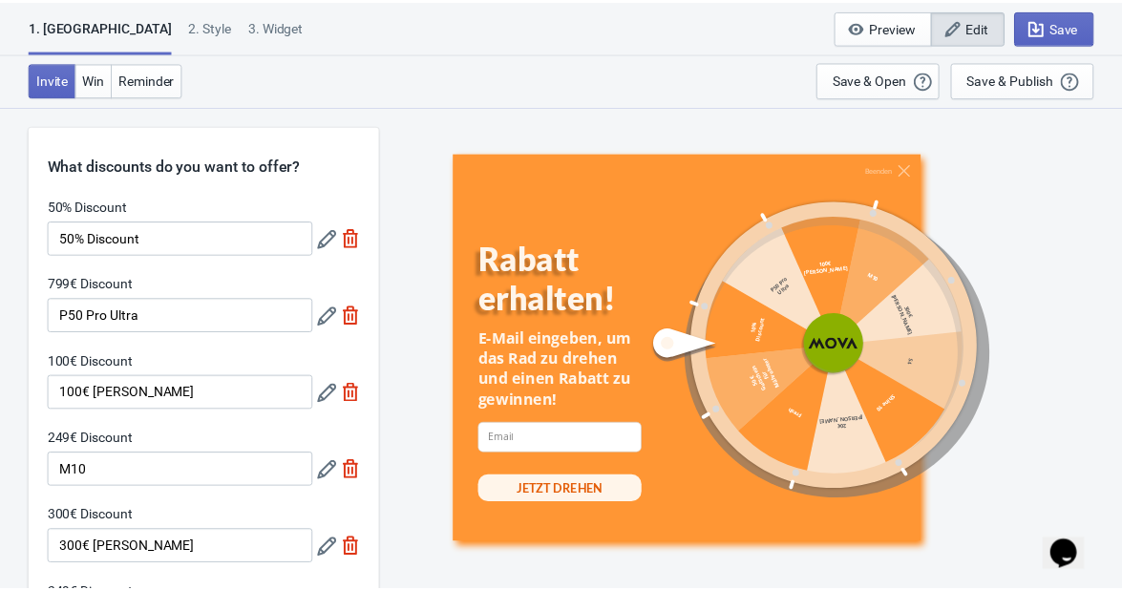
scroll to position [0, 0]
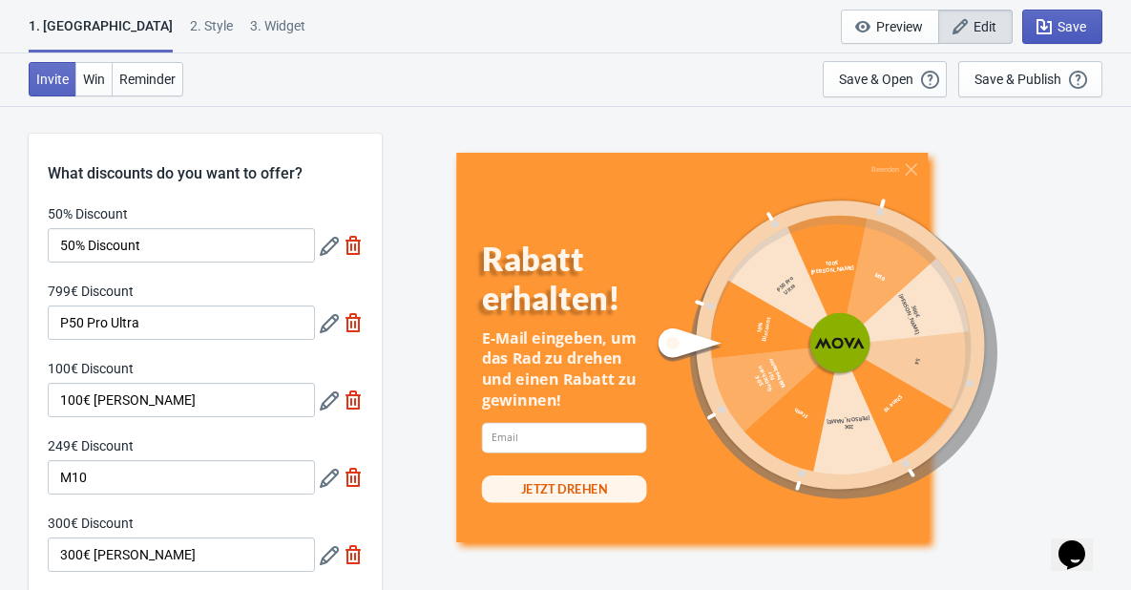
click at [1053, 22] on icon "button" at bounding box center [1044, 26] width 19 height 19
